Goal: Obtain resource: Obtain resource

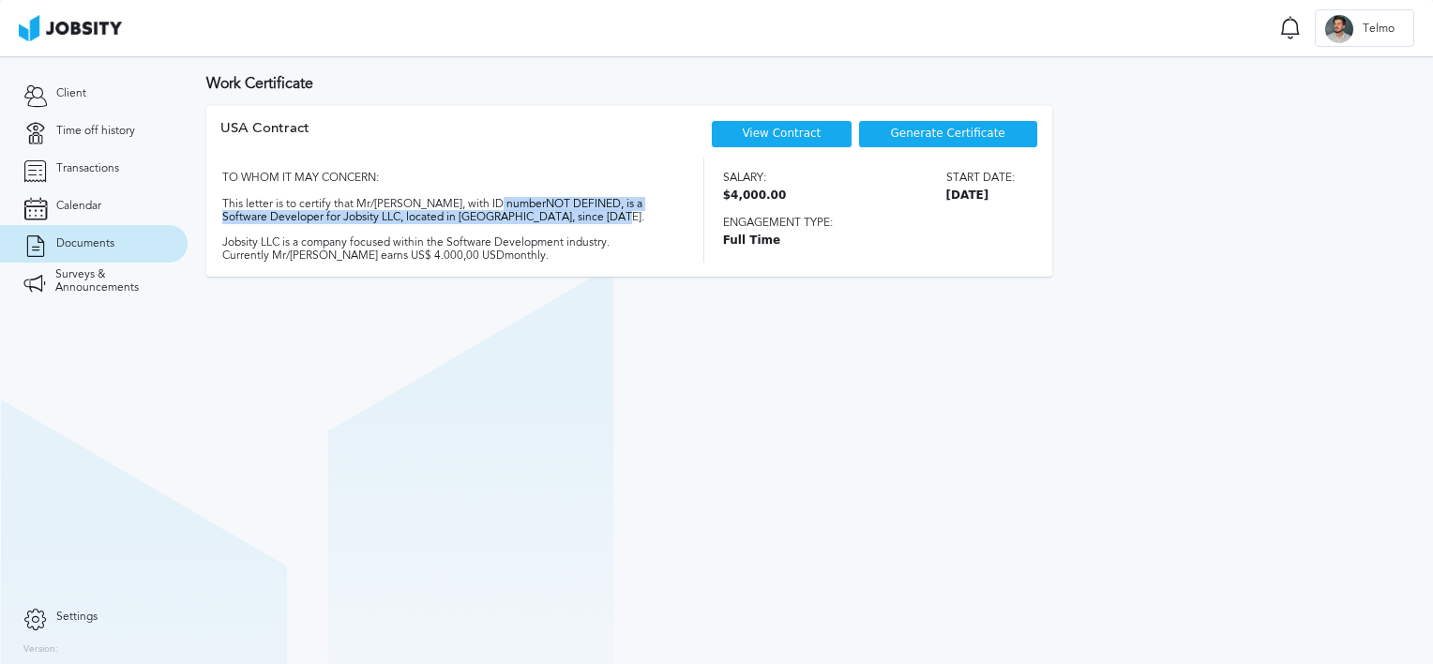
drag, startPoint x: 508, startPoint y: 204, endPoint x: 628, endPoint y: 221, distance: 121.4
click at [628, 221] on div "TO WHOM IT MAY CONCERN: This letter is to certify that Mr/[PERSON_NAME], with I…" at bounding box center [445, 210] width 450 height 105
drag, startPoint x: 628, startPoint y: 221, endPoint x: 400, endPoint y: 240, distance: 229.6
click at [400, 240] on div "TO WHOM IT MAY CONCERN: This letter is to certify that Mr/[PERSON_NAME], with I…" at bounding box center [445, 210] width 450 height 105
click at [889, 142] on div "Generate Certificate" at bounding box center [948, 134] width 180 height 28
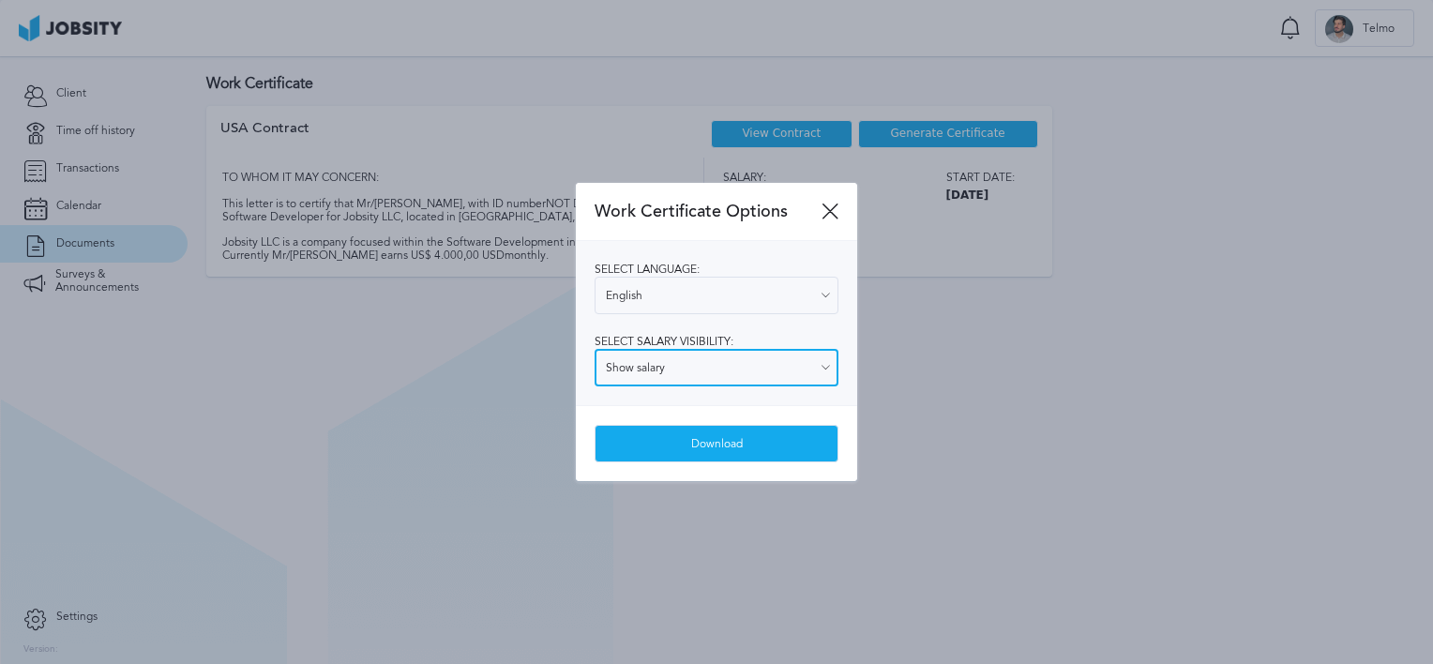
click at [739, 375] on input "Show salary" at bounding box center [717, 368] width 244 height 38
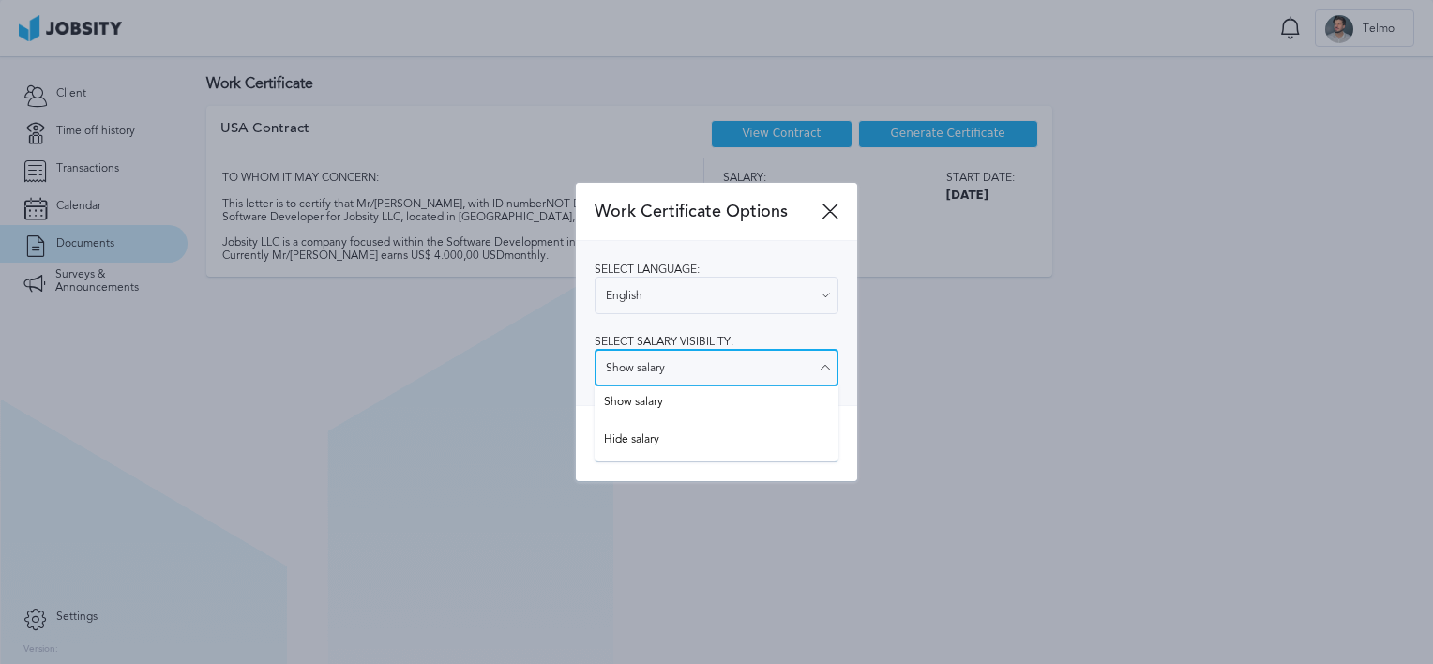
click at [740, 371] on input "Show salary" at bounding box center [717, 368] width 244 height 38
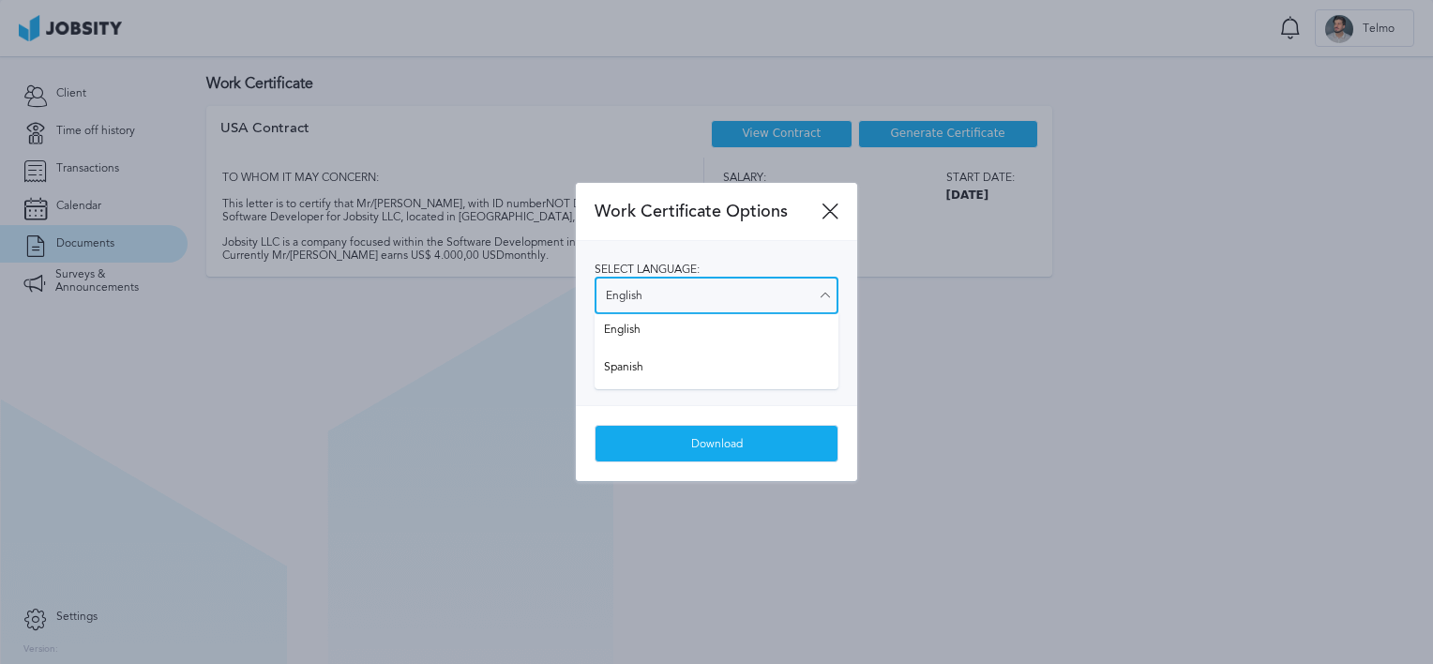
click at [724, 292] on input "English" at bounding box center [717, 296] width 244 height 38
click at [747, 469] on div "Download" at bounding box center [716, 443] width 281 height 76
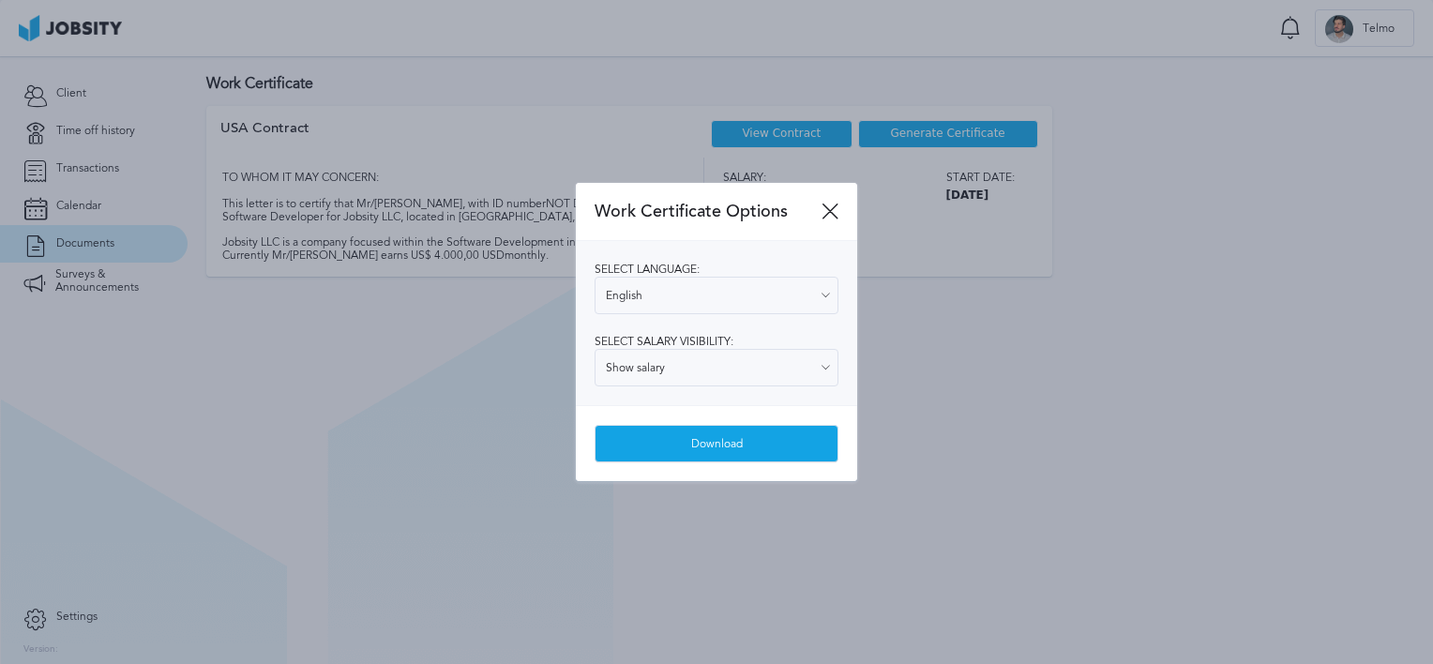
click at [747, 442] on div "Download" at bounding box center [717, 445] width 242 height 38
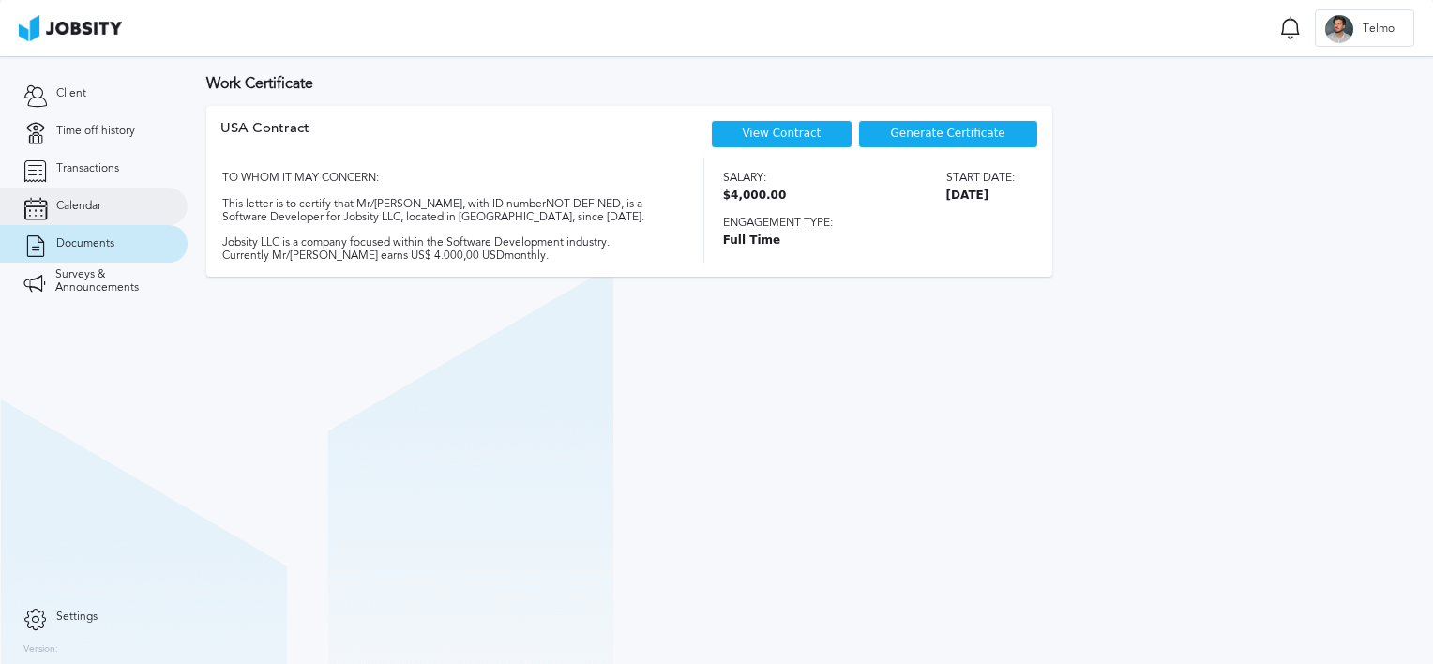
click at [139, 204] on link "Calendar" at bounding box center [94, 207] width 188 height 38
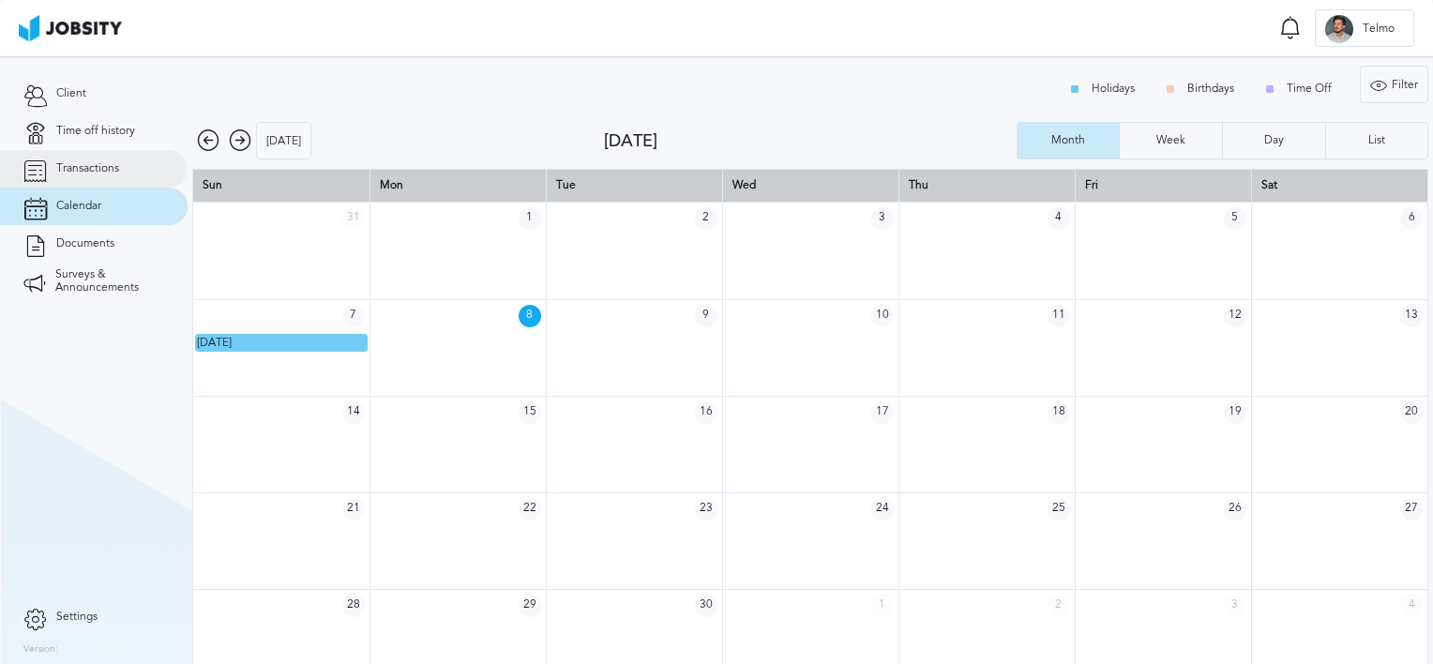
click at [89, 173] on span "Transactions" at bounding box center [87, 168] width 63 height 13
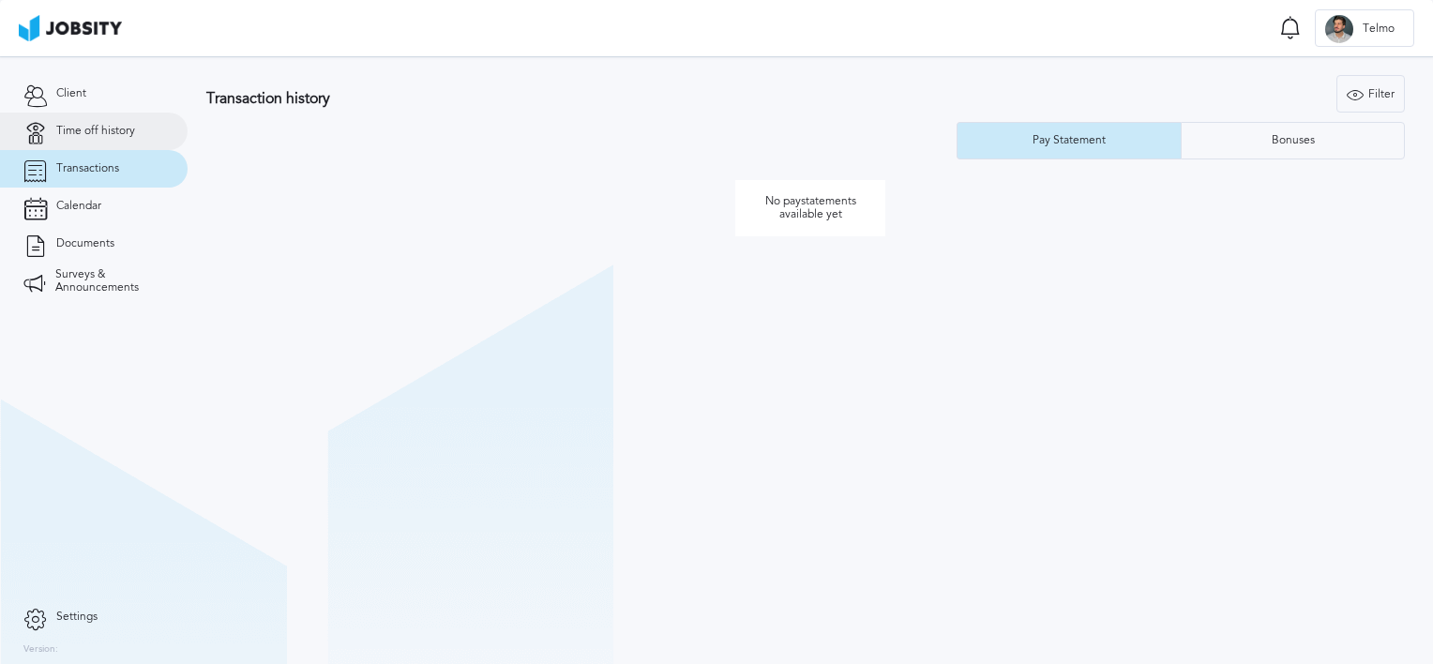
click at [93, 140] on link "Time off history" at bounding box center [94, 132] width 188 height 38
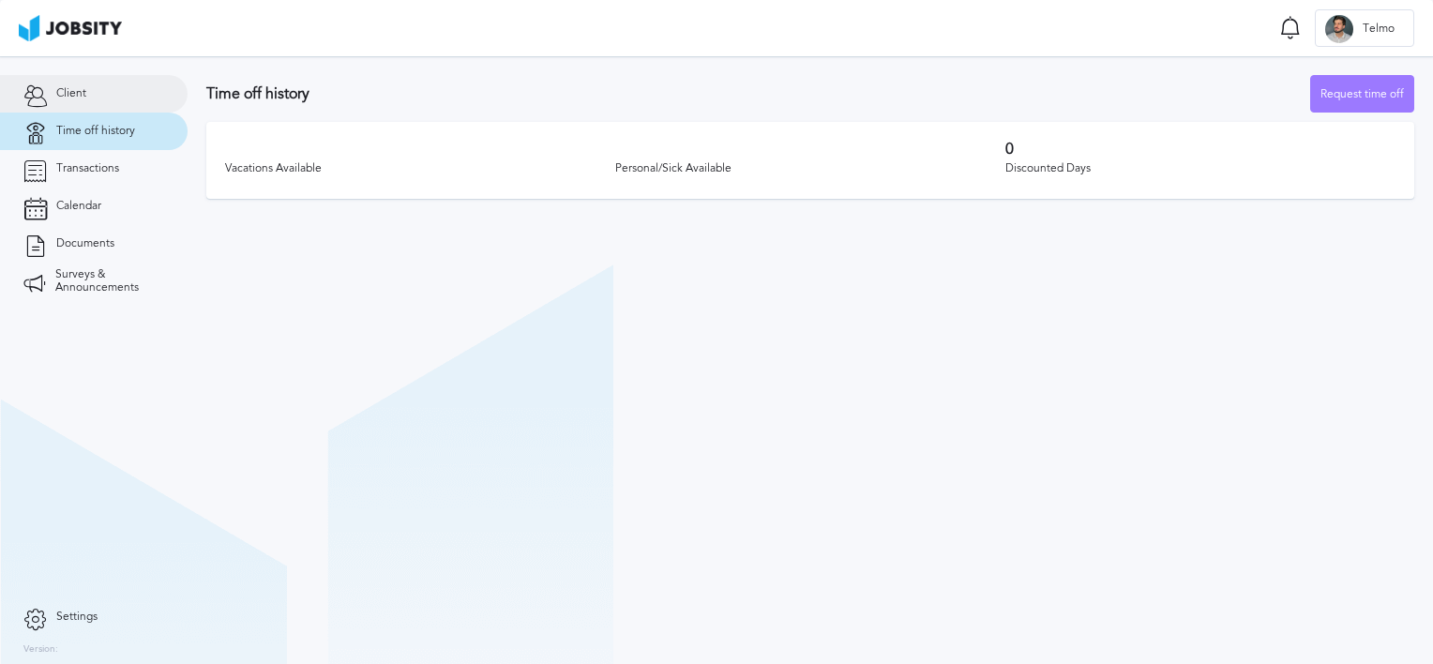
click at [91, 98] on link "Client" at bounding box center [94, 94] width 188 height 38
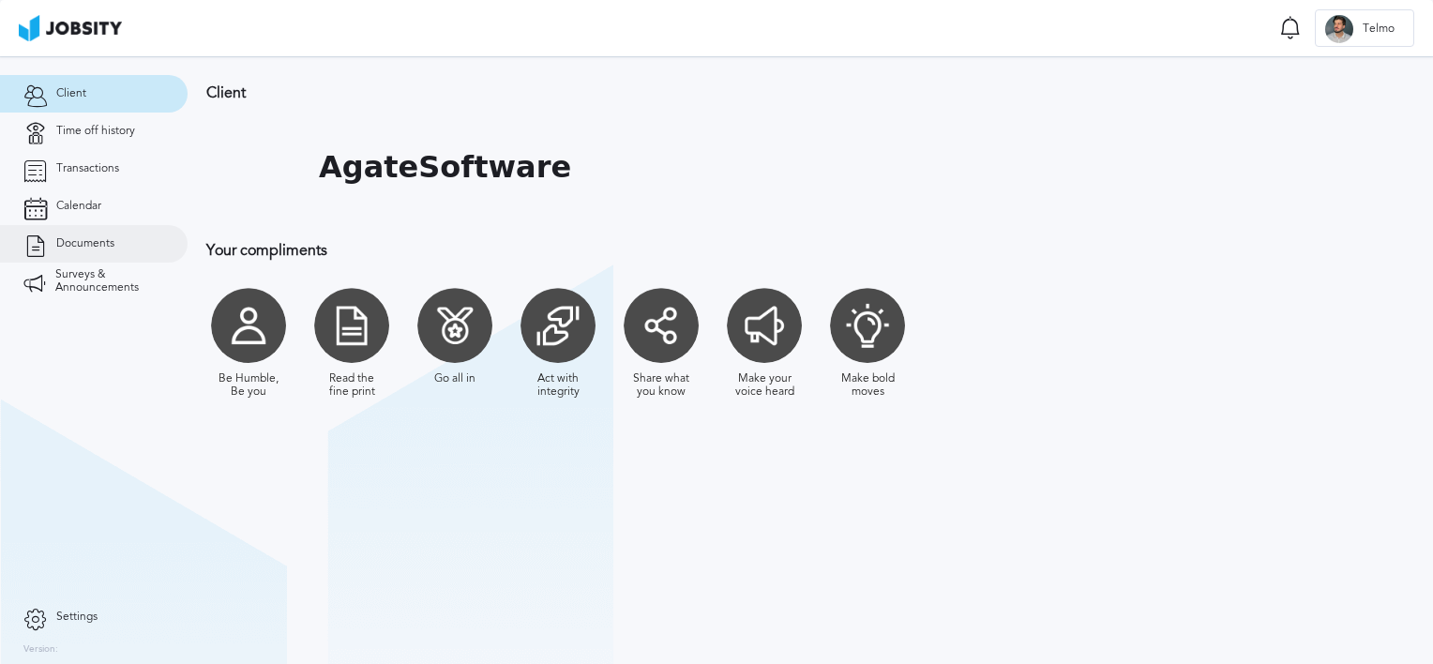
click at [98, 240] on span "Documents" at bounding box center [85, 243] width 58 height 13
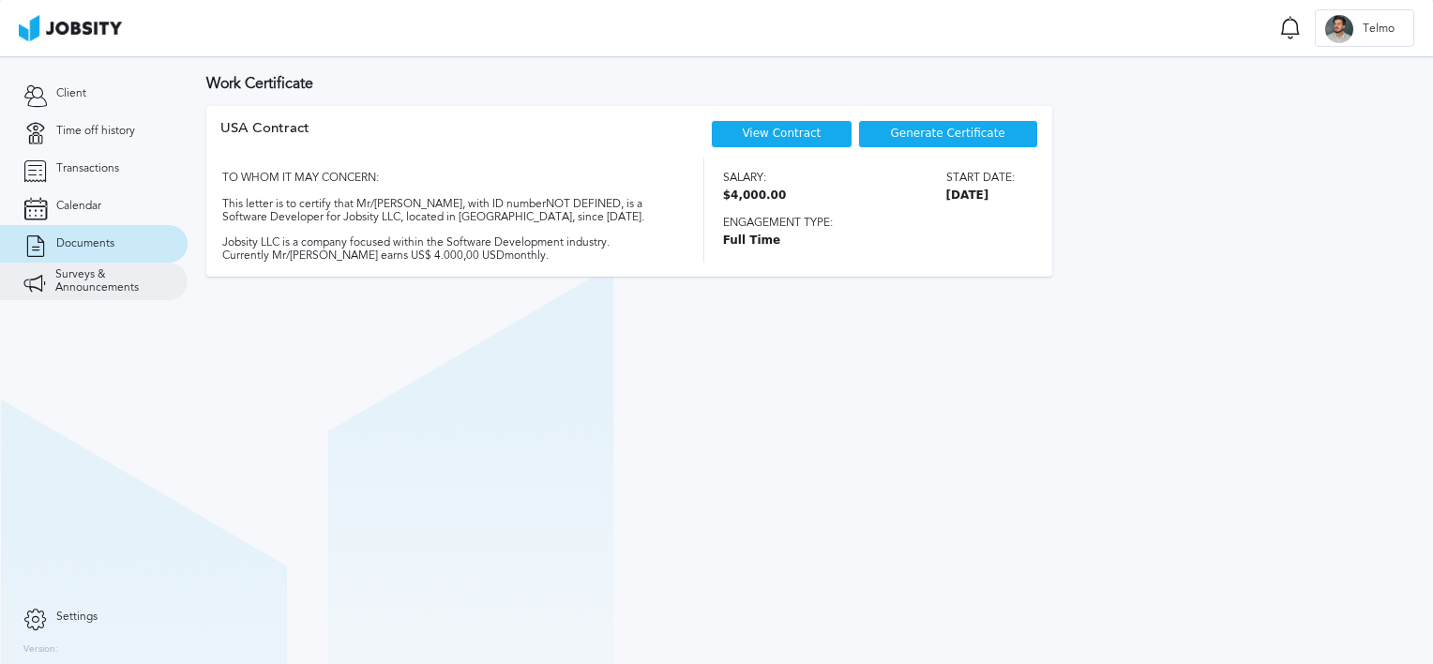
click at [102, 282] on span "Surveys & Announcements" at bounding box center [109, 281] width 109 height 26
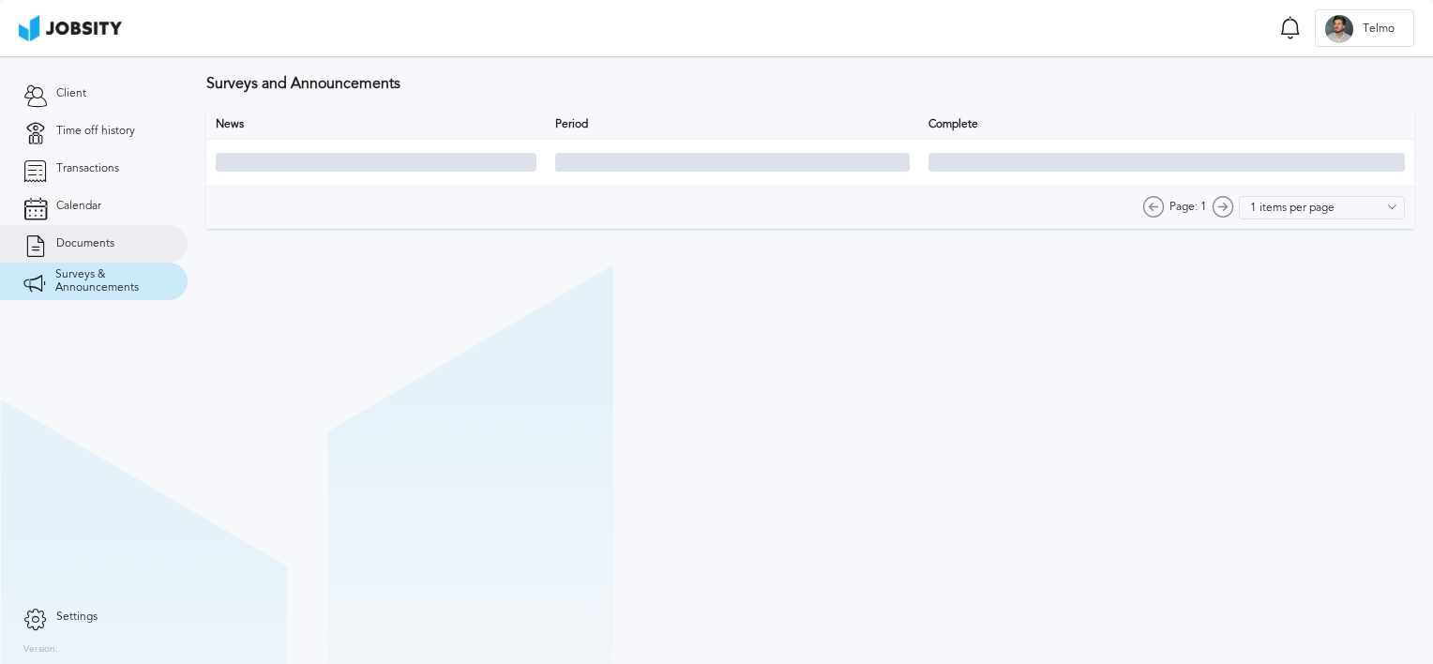
type input "10 items per page"
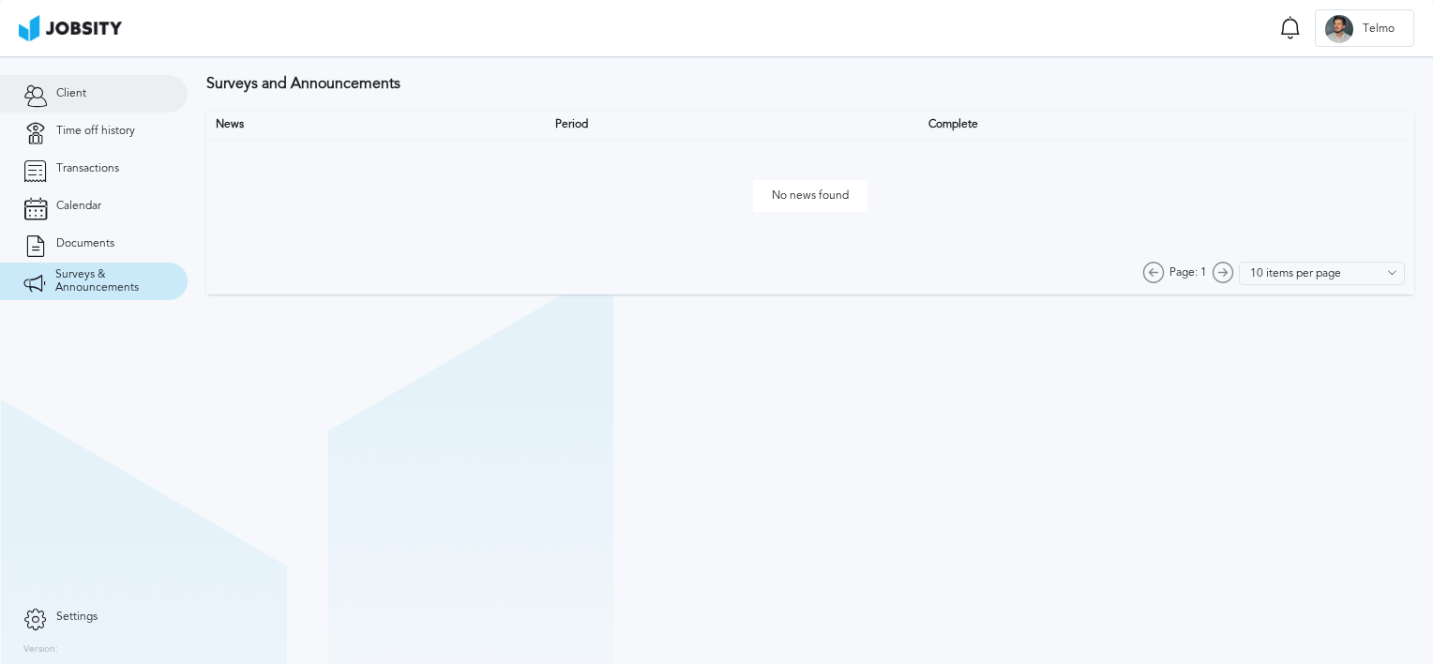
click at [105, 89] on link "Client" at bounding box center [94, 94] width 188 height 38
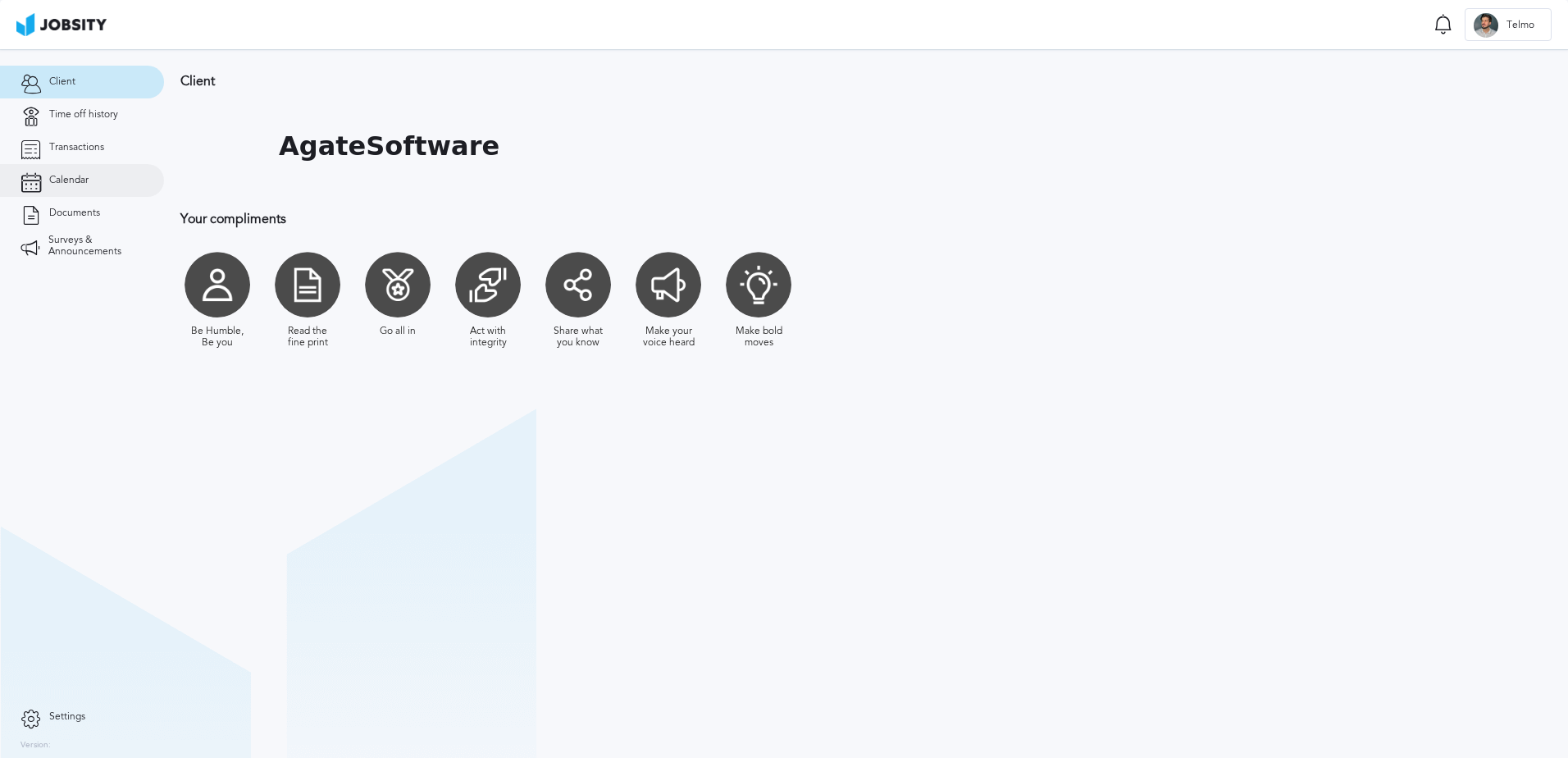
click at [94, 183] on link "Calendar" at bounding box center [82, 181] width 164 height 33
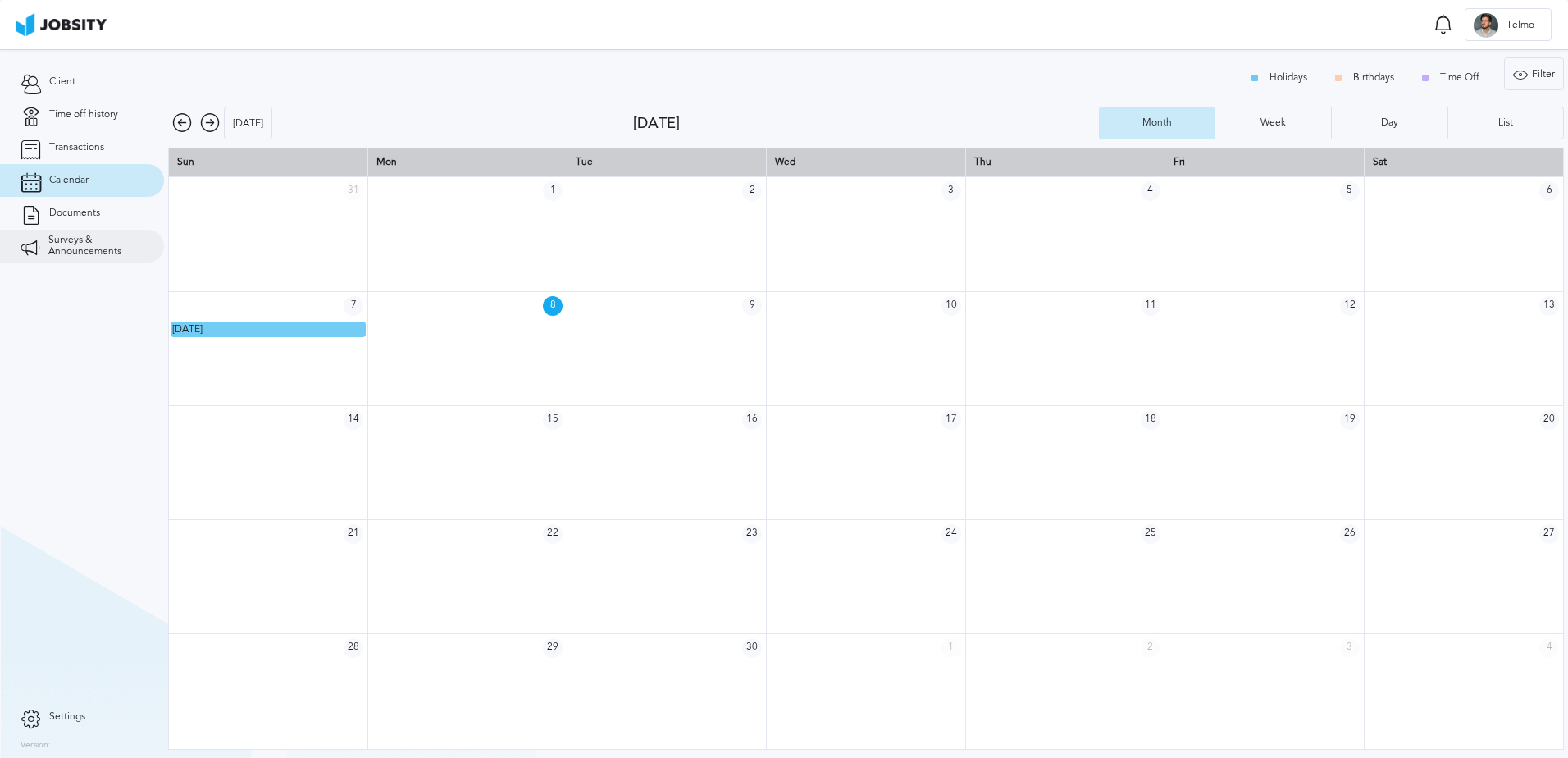
click at [95, 233] on link "Surveys & Announcements" at bounding box center [82, 247] width 164 height 33
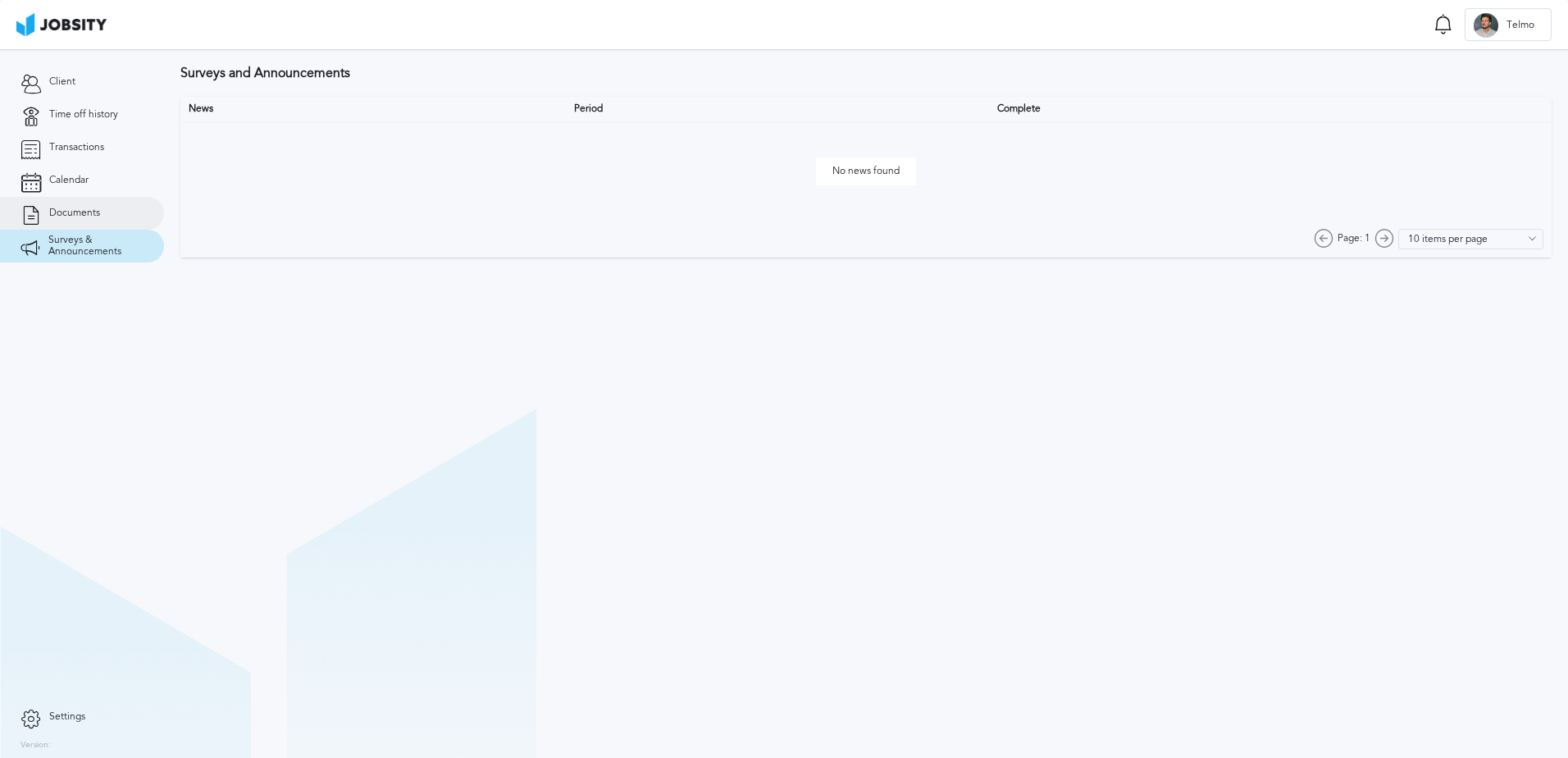
click at [86, 209] on span "Documents" at bounding box center [74, 212] width 51 height 11
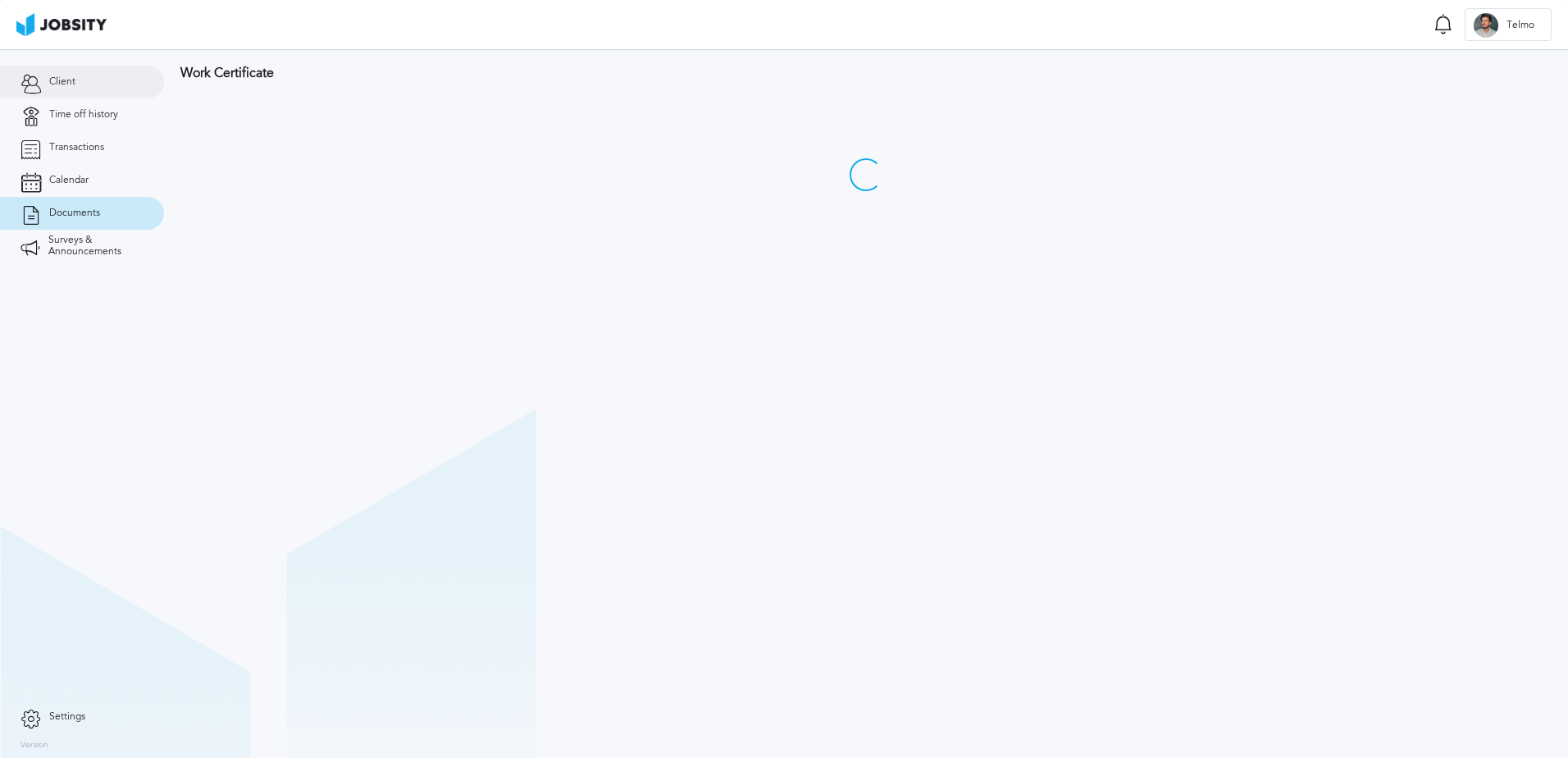
click at [61, 86] on span "Client" at bounding box center [62, 81] width 26 height 11
